Goal: Task Accomplishment & Management: Use online tool/utility

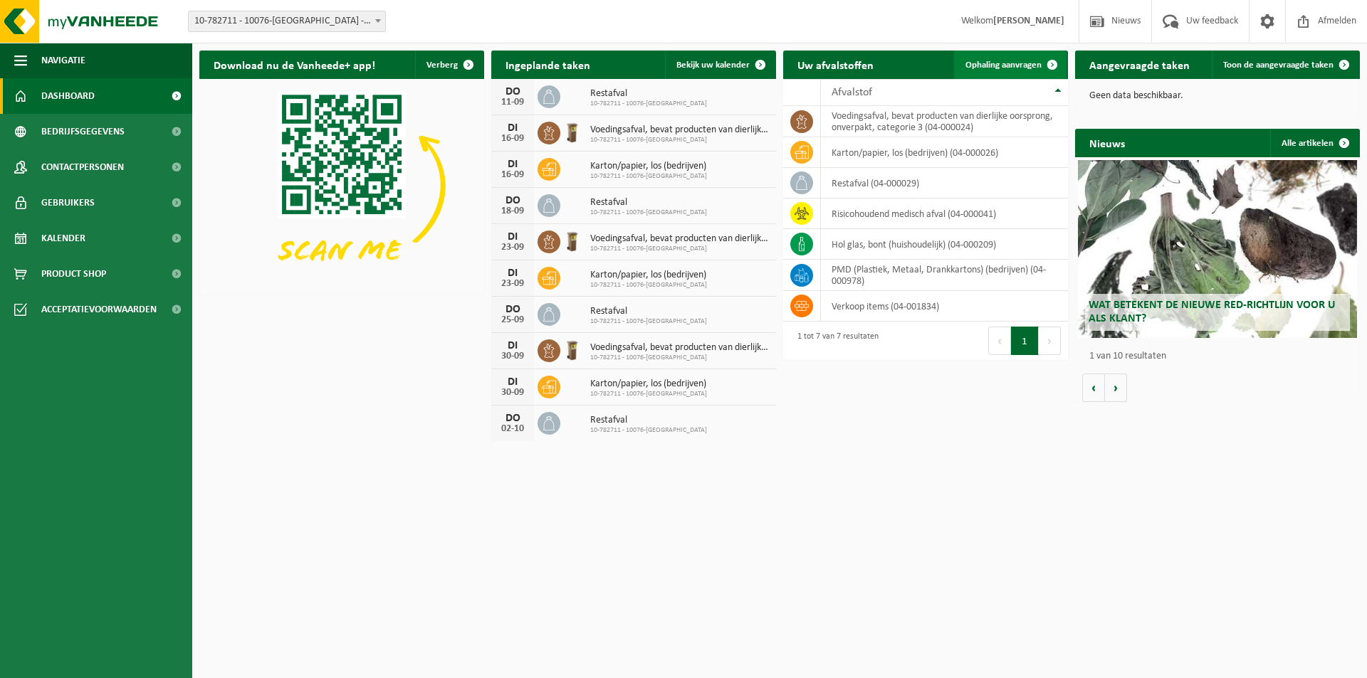
click at [1019, 63] on span "Ophaling aanvragen" at bounding box center [1003, 65] width 76 height 9
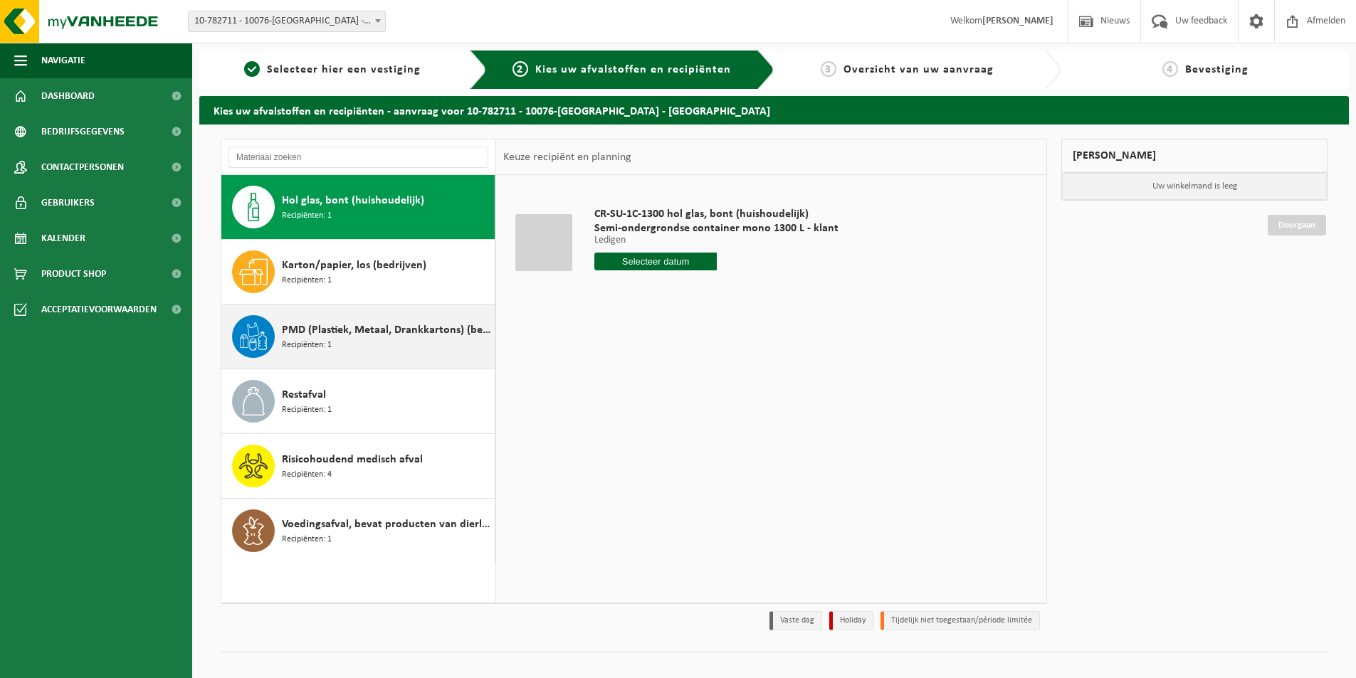
click at [364, 349] on div "PMD (Plastiek, Metaal, Drankkartons) (bedrijven) Recipiënten: 1" at bounding box center [386, 336] width 209 height 43
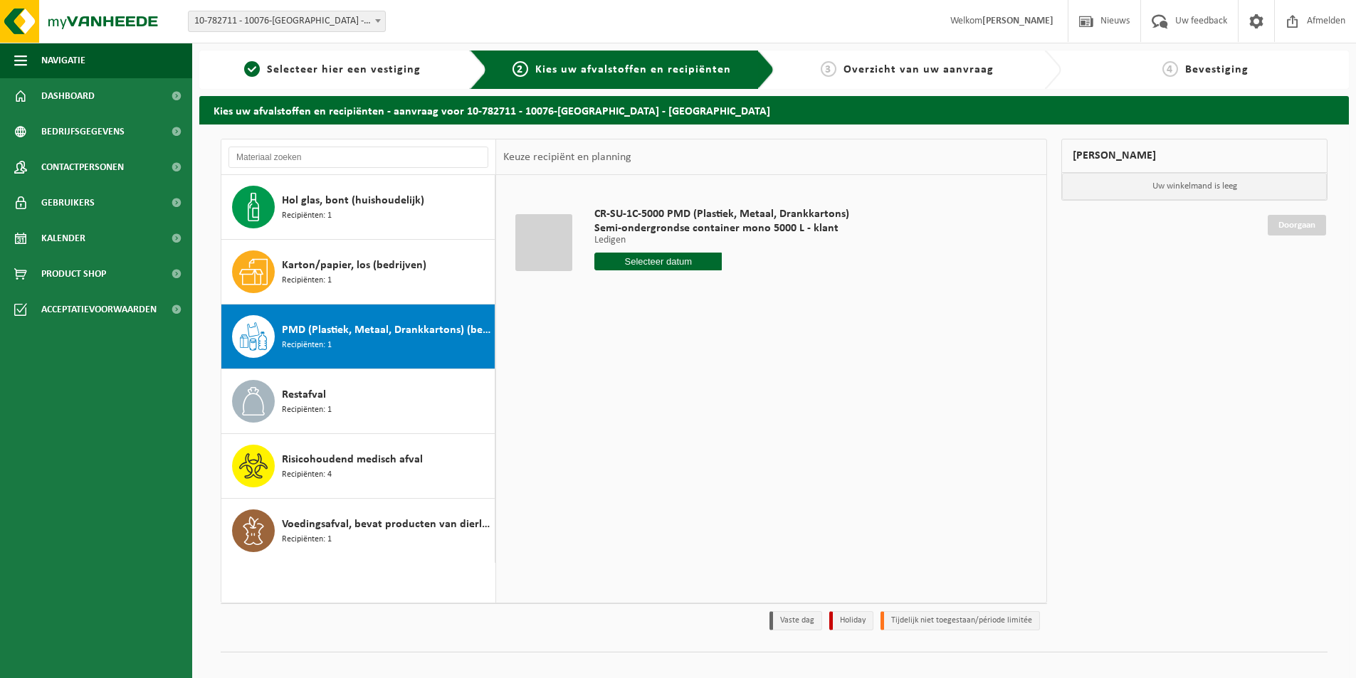
click at [658, 258] on input "text" at bounding box center [657, 262] width 127 height 18
click at [636, 395] on div "16" at bounding box center [632, 388] width 25 height 23
type input "Van 2025-09-16"
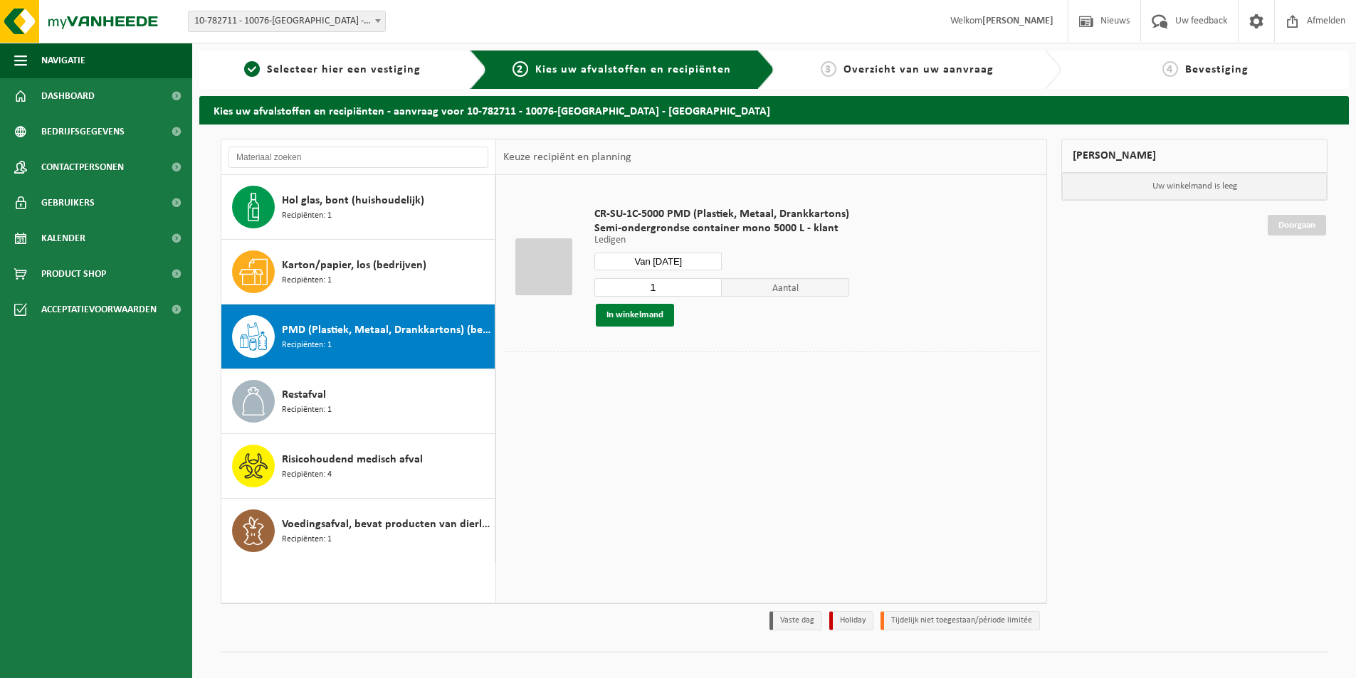
click at [637, 312] on button "In winkelmand" at bounding box center [635, 315] width 78 height 23
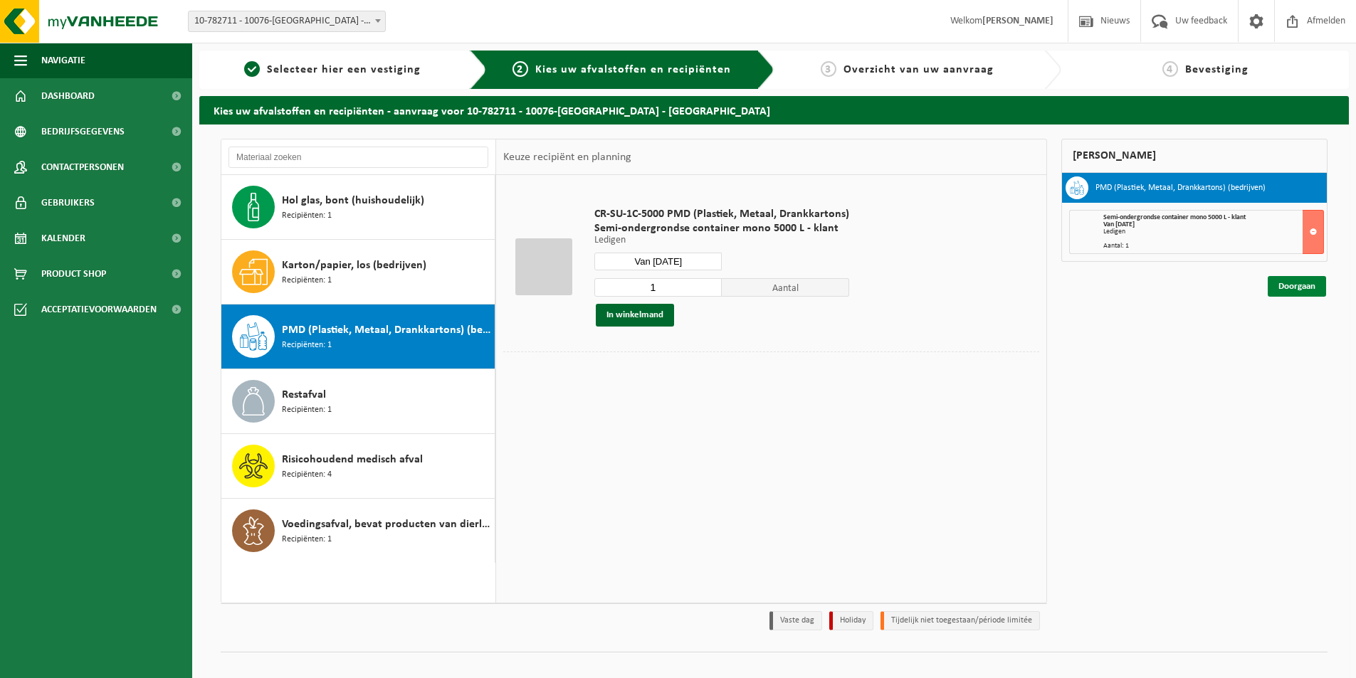
click at [1288, 288] on link "Doorgaan" at bounding box center [1297, 286] width 58 height 21
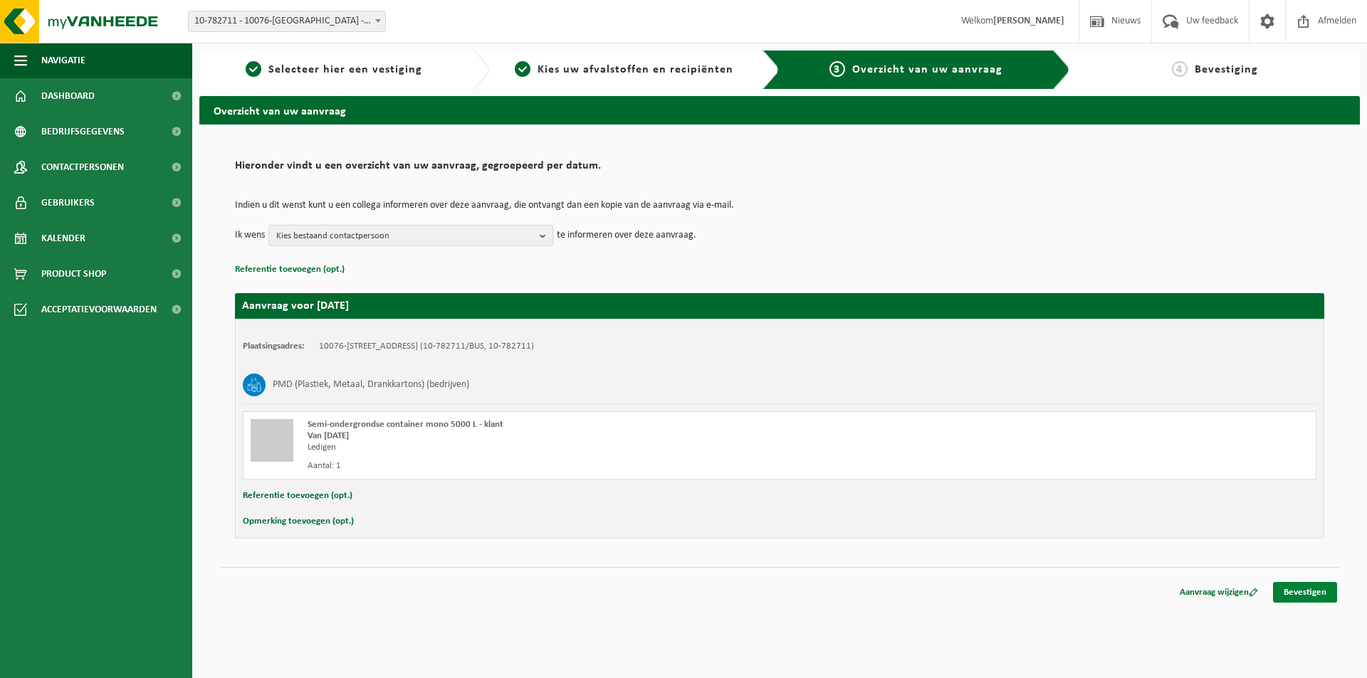
click at [1298, 594] on link "Bevestigen" at bounding box center [1305, 592] width 64 height 21
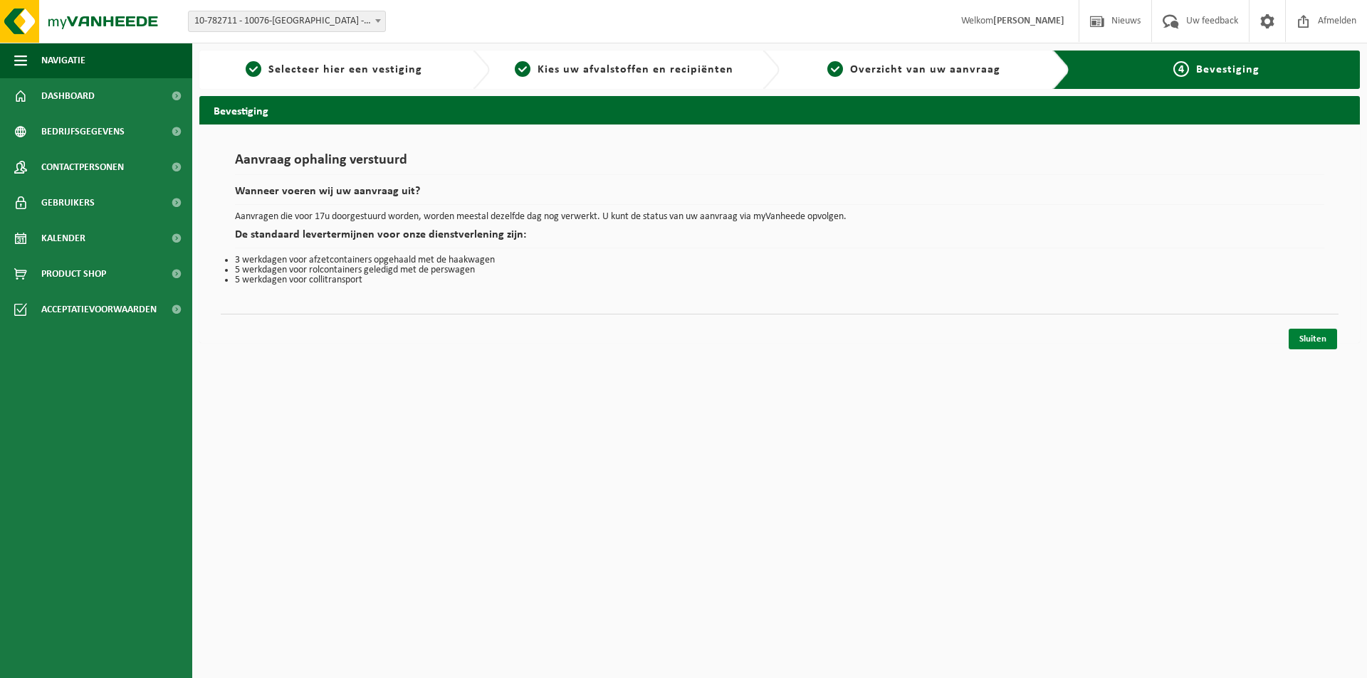
click at [1315, 340] on link "Sluiten" at bounding box center [1312, 339] width 48 height 21
